Goal: Entertainment & Leisure: Consume media (video, audio)

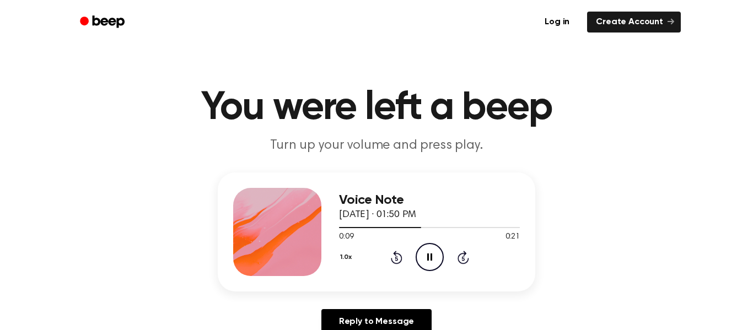
click at [428, 254] on icon at bounding box center [430, 257] width 6 height 7
click at [427, 258] on icon "Play Audio" at bounding box center [430, 257] width 28 height 28
click at [428, 257] on icon at bounding box center [430, 257] width 6 height 7
click at [389, 265] on div "1.0x Rewind 5 seconds Play Audio Skip 5 seconds" at bounding box center [429, 257] width 181 height 28
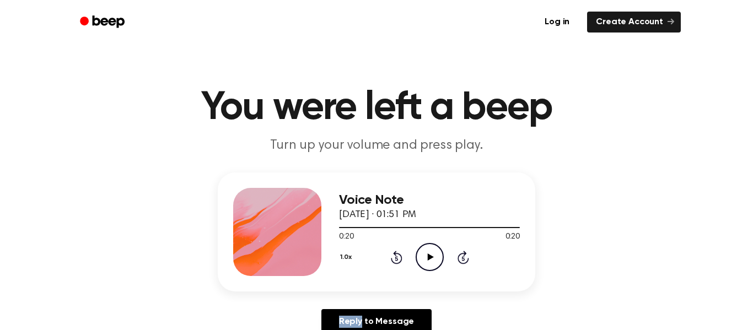
click at [389, 265] on div "1.0x Rewind 5 seconds Play Audio Skip 5 seconds" at bounding box center [429, 257] width 181 height 28
click at [400, 250] on icon "Rewind 5 seconds" at bounding box center [396, 257] width 12 height 14
click at [399, 252] on icon "Rewind 5 seconds" at bounding box center [396, 257] width 12 height 14
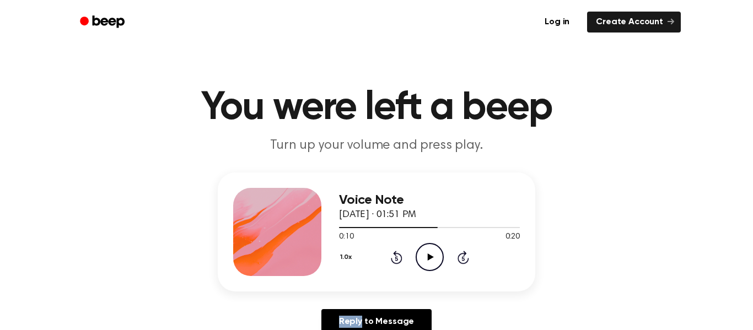
click at [399, 251] on icon "Rewind 5 seconds" at bounding box center [396, 257] width 12 height 14
click at [416, 261] on circle at bounding box center [429, 257] width 27 height 27
